Goal: Subscribe to service/newsletter

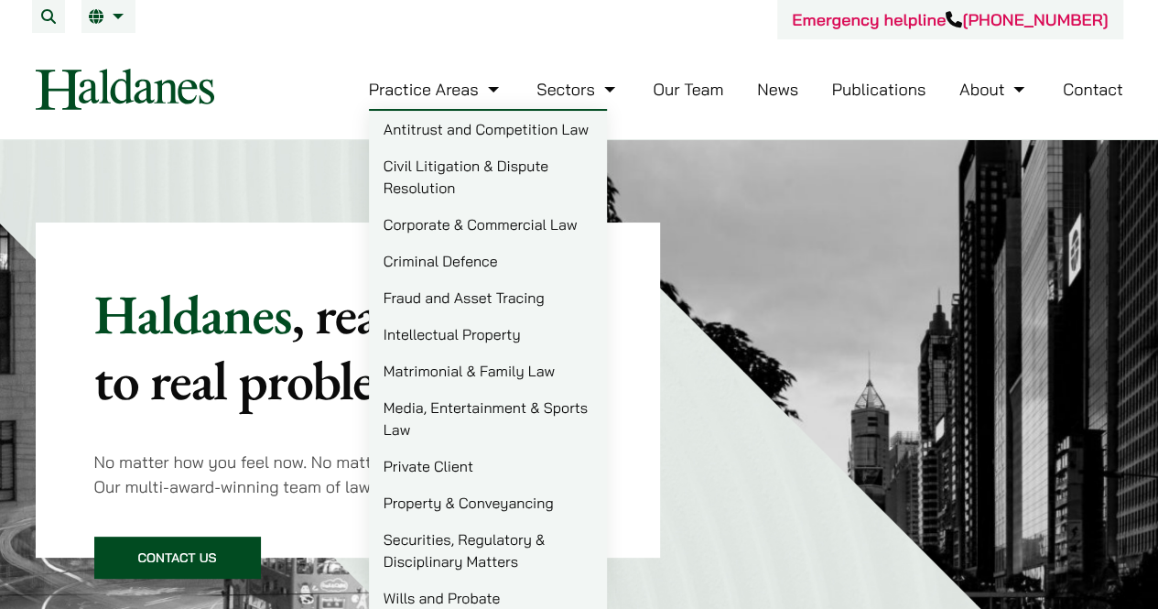
click at [461, 459] on link "Private Client" at bounding box center [488, 466] width 238 height 37
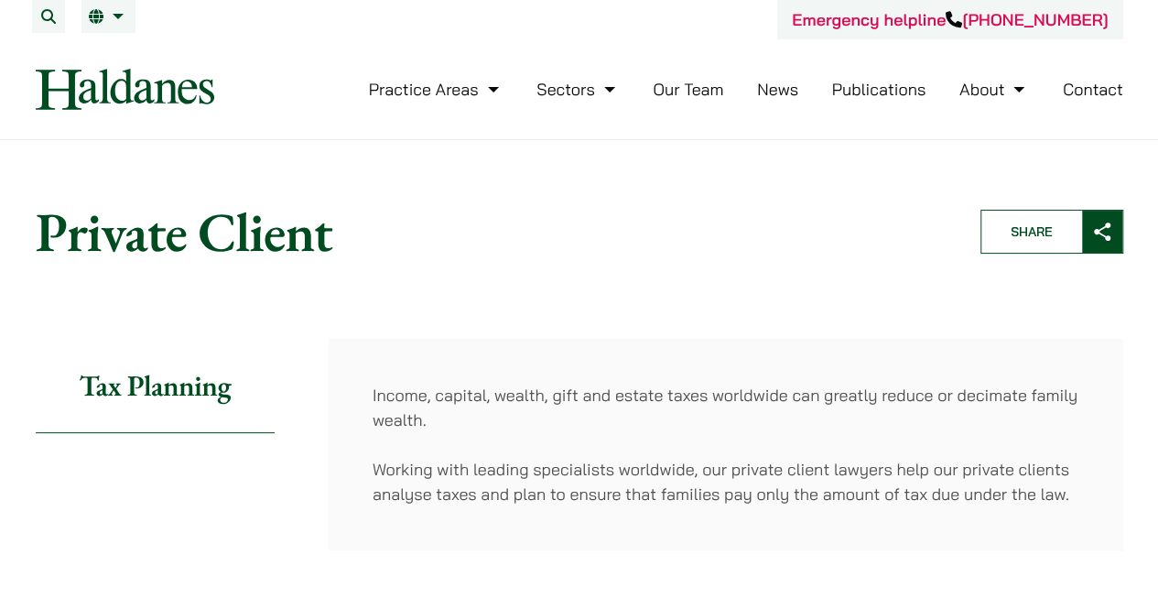
click at [664, 83] on link "Our Team" at bounding box center [688, 89] width 71 height 21
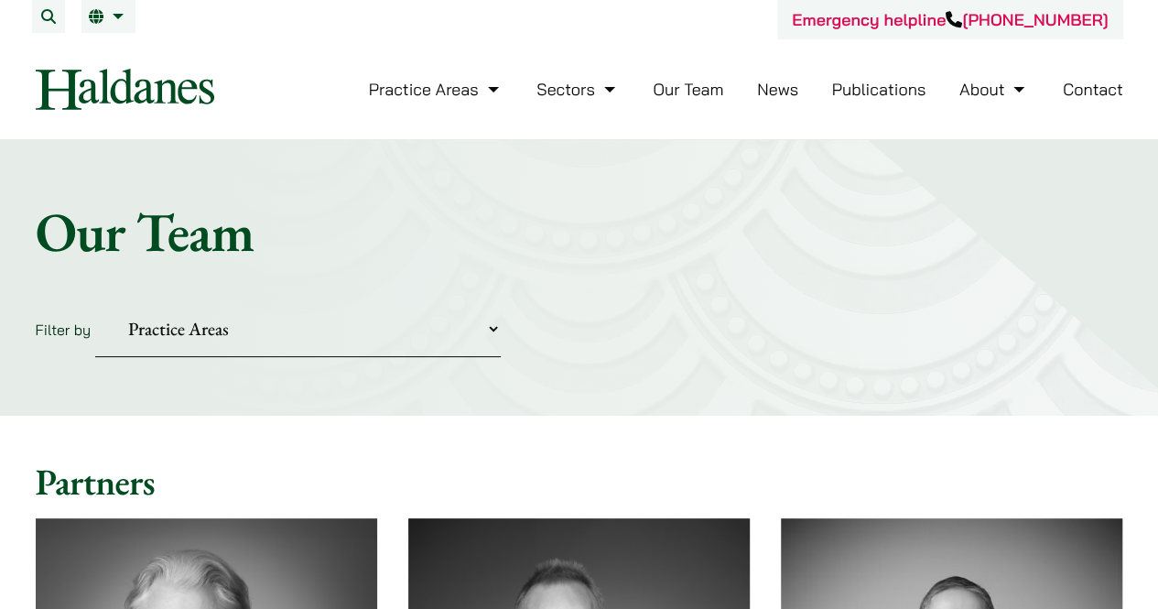
click at [380, 341] on select "Practice Areas Antitrust and Competition Civil Litigation & Dispute Resolution …" at bounding box center [298, 329] width 406 height 56
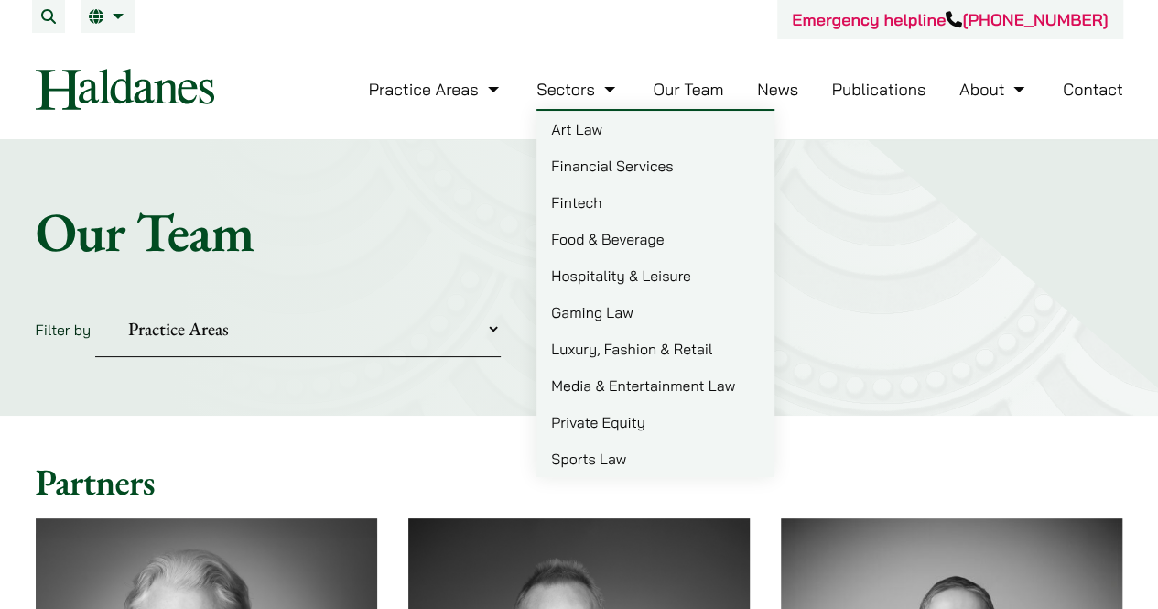
drag, startPoint x: 628, startPoint y: 149, endPoint x: 592, endPoint y: 86, distance: 72.6
click at [592, 86] on link "Sectors" at bounding box center [578, 89] width 82 height 21
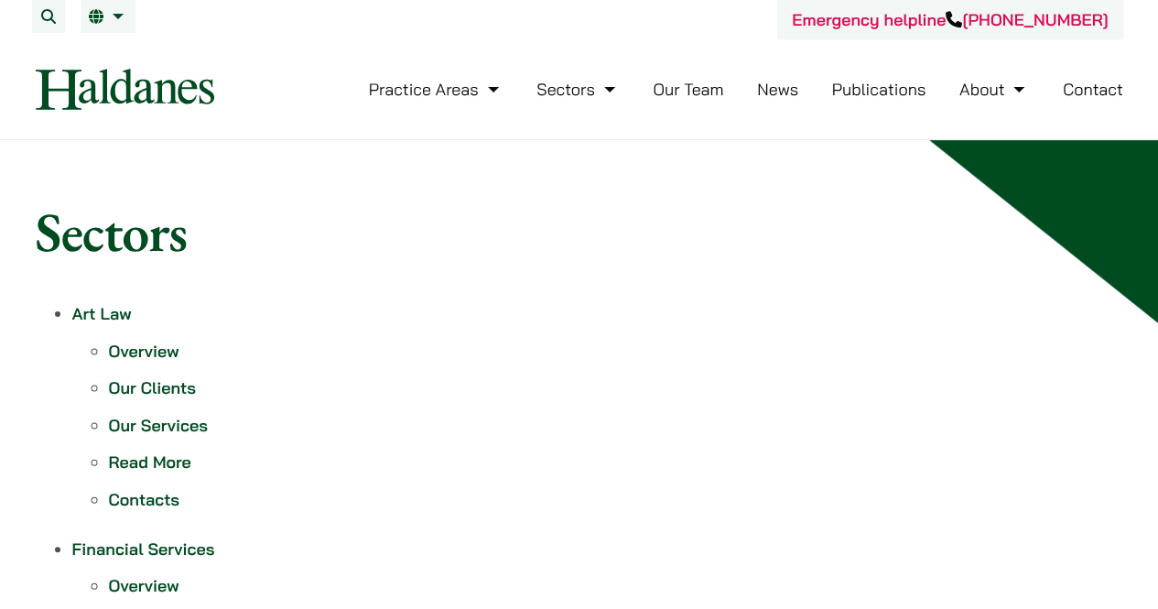
click at [705, 87] on link "Our Team" at bounding box center [688, 89] width 71 height 21
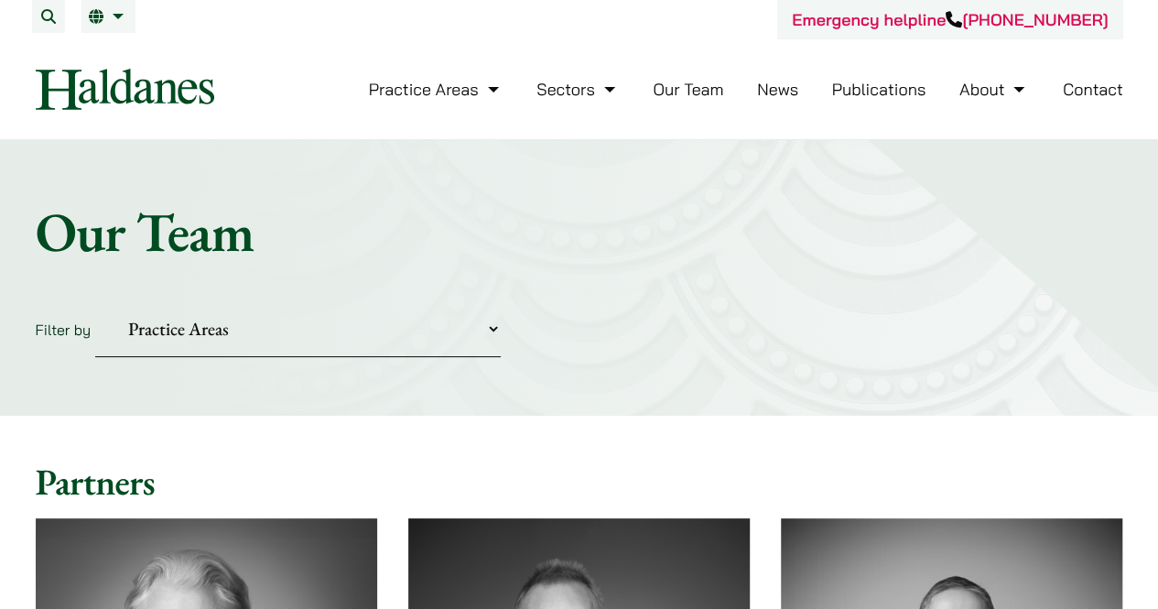
click at [249, 338] on select "Practice Areas Antitrust and Competition Civil Litigation & Dispute Resolution …" at bounding box center [298, 329] width 406 height 56
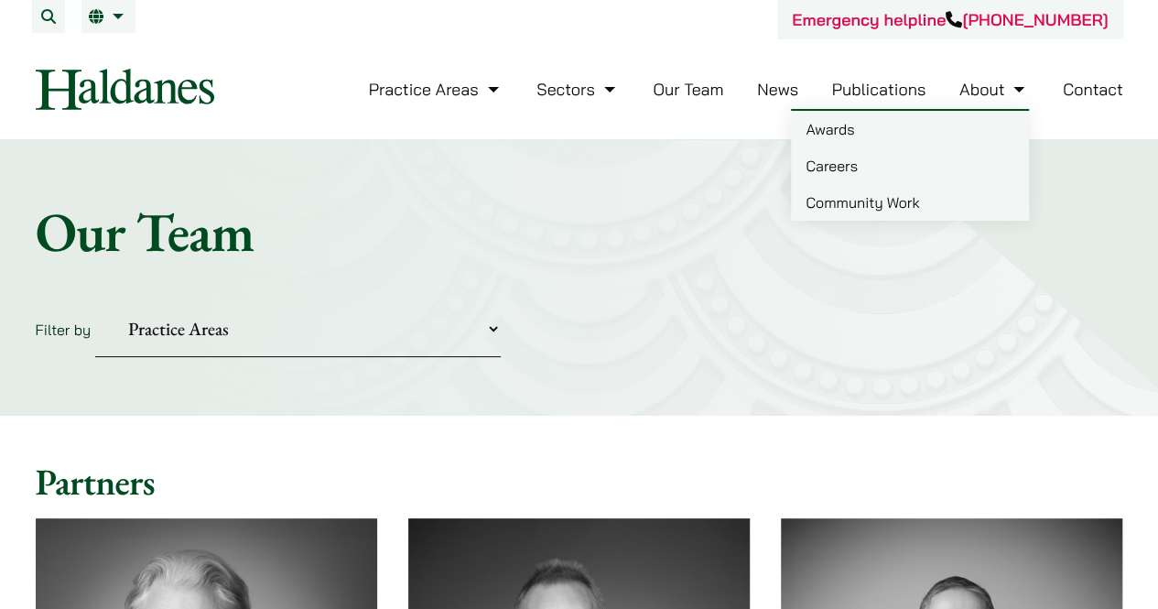
click at [987, 88] on link "About" at bounding box center [995, 89] width 70 height 21
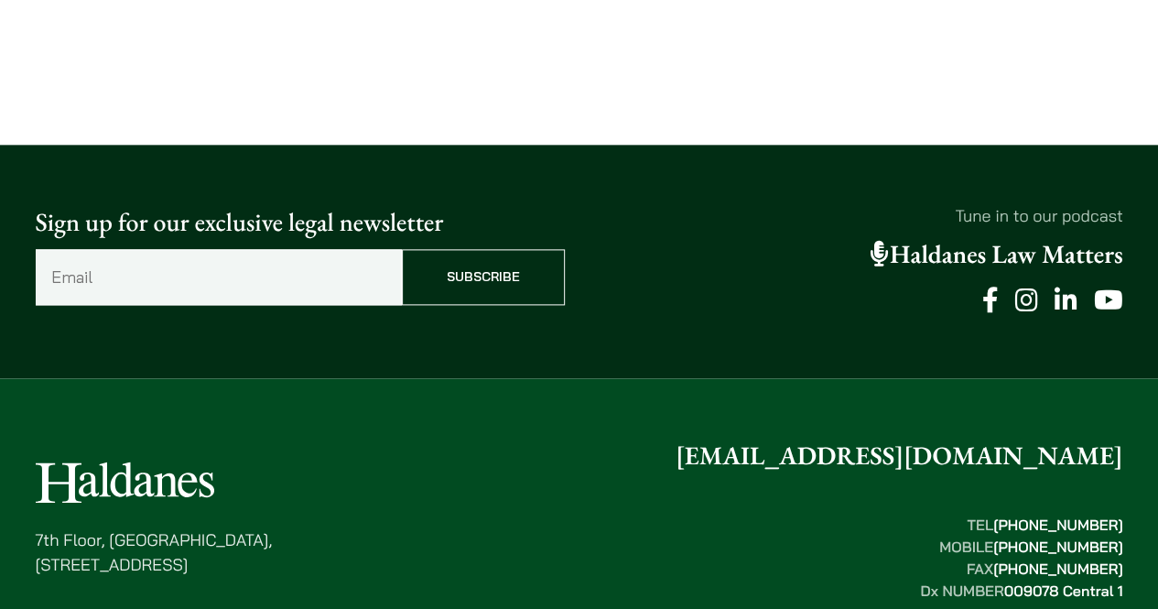
scroll to position [4593, 0]
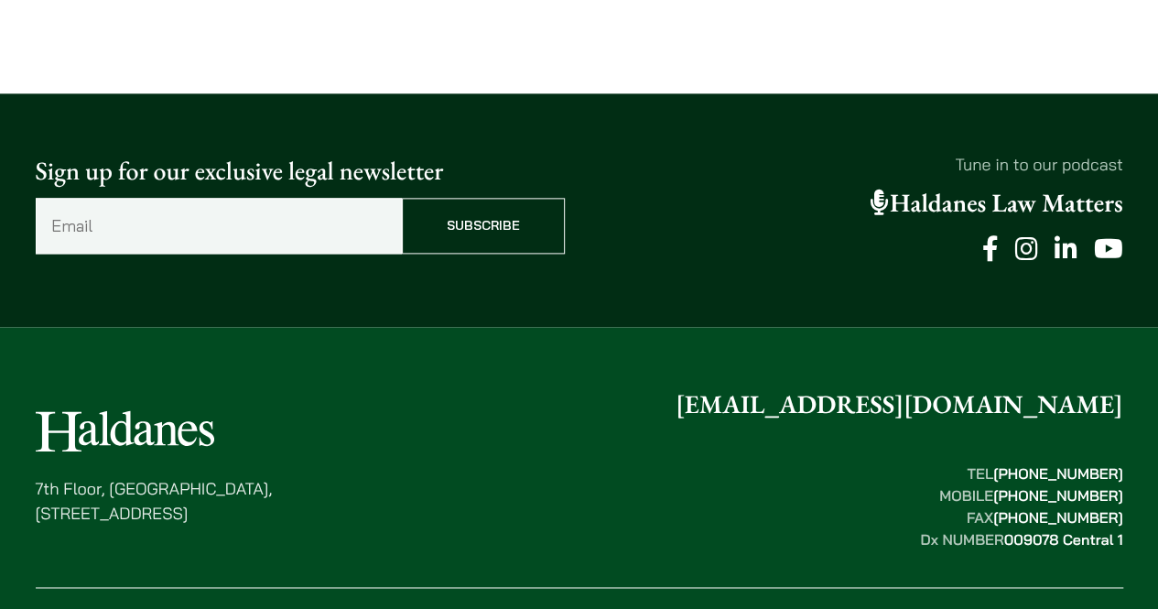
click at [375, 198] on input "Email (Required)" at bounding box center [219, 226] width 366 height 56
type input "license"
click at [402, 198] on input "Subscribe" at bounding box center [483, 226] width 163 height 56
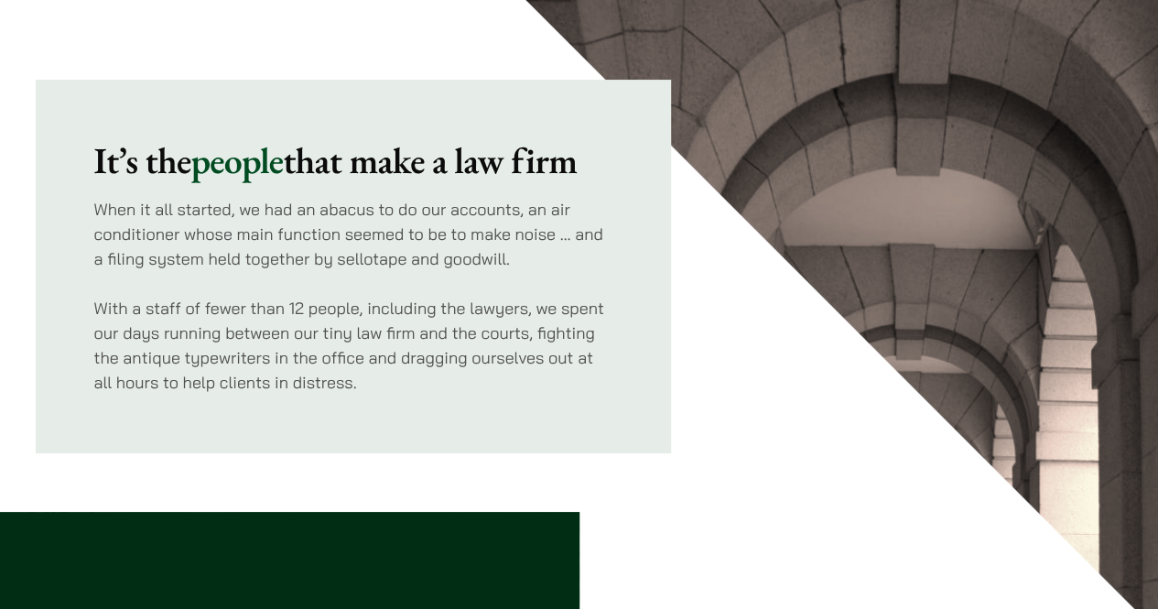
scroll to position [0, 0]
